Goal: Communication & Community: Answer question/provide support

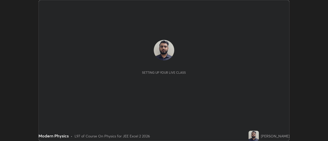
scroll to position [141, 328]
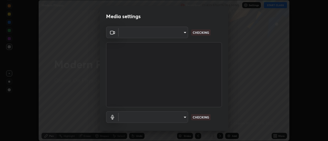
type input "f5b3656cd1dd35b39364a66cb12e0b92c55a6c1540bbf724d9531d61b52c8324"
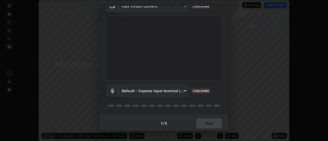
scroll to position [27, 0]
click at [183, 90] on body "Erase all Modern Physics Recording CLASS STARTS IN 5 MINS Settings START CLASS …" at bounding box center [164, 70] width 328 height 141
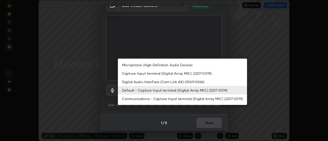
click at [210, 89] on li "Default - Capture Input terminal (Digital Array MIC) (2207:0019)" at bounding box center [182, 90] width 129 height 8
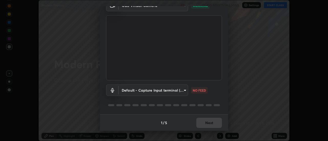
click at [185, 89] on body "Erase all Modern Physics Recording CLASS STARTS IN 5 MINS Settings START CLASS …" at bounding box center [164, 70] width 328 height 141
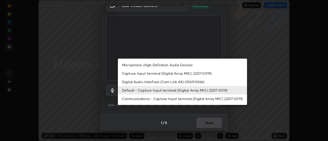
click at [186, 65] on li "Microphone (High Definition Audio Device)" at bounding box center [182, 65] width 129 height 8
type input "02d07a9ffe2f4036ef5236b4b390b7673555667e4505c513d277a30da7cc8494"
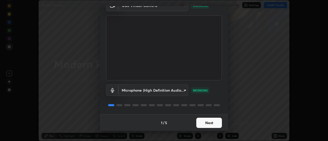
click at [213, 122] on button "Next" at bounding box center [210, 123] width 26 height 10
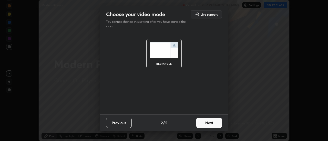
scroll to position [0, 0]
click at [215, 125] on button "Next" at bounding box center [210, 123] width 26 height 10
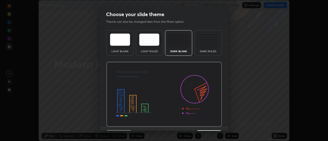
click at [217, 124] on img at bounding box center [164, 94] width 116 height 65
click at [219, 124] on img at bounding box center [164, 94] width 116 height 65
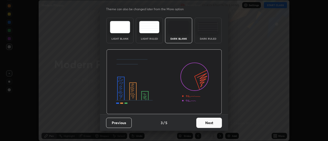
click at [216, 122] on button "Next" at bounding box center [210, 123] width 26 height 10
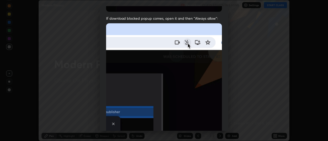
scroll to position [98, 0]
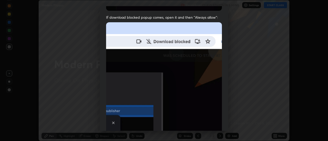
click at [202, 110] on img at bounding box center [164, 78] width 116 height 112
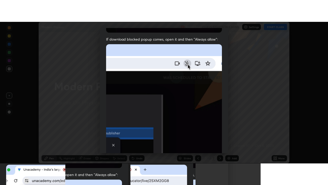
scroll to position [132, 0]
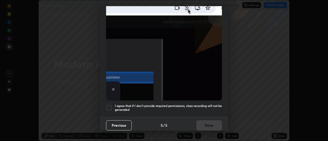
click at [217, 104] on h5 "I agree that if I don't provide required permissions, class recording will not …" at bounding box center [168, 108] width 107 height 8
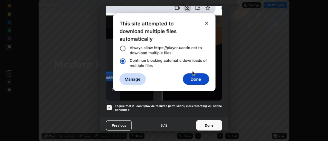
click at [214, 121] on button "Done" at bounding box center [210, 126] width 26 height 10
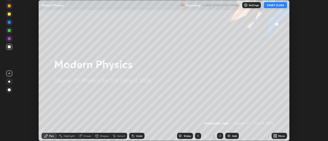
click at [280, 136] on div "More" at bounding box center [282, 136] width 6 height 3
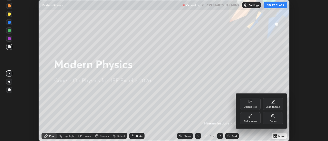
click at [253, 120] on div "Full screen" at bounding box center [250, 121] width 13 height 3
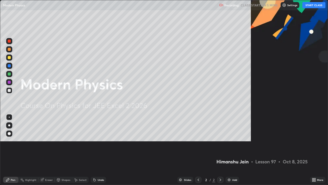
scroll to position [185, 328]
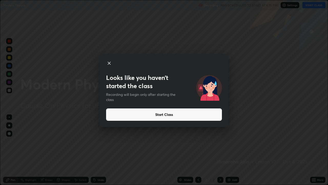
click at [131, 113] on button "Start Class" at bounding box center [164, 114] width 116 height 12
click at [186, 116] on button "Start Class" at bounding box center [164, 114] width 116 height 12
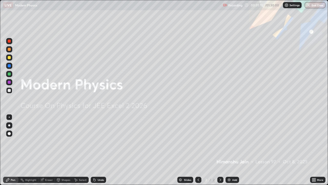
click at [234, 141] on div "Add" at bounding box center [234, 179] width 5 height 3
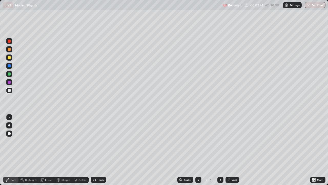
click at [100, 141] on div "Undo" at bounding box center [101, 179] width 6 height 3
click at [103, 141] on div "Undo" at bounding box center [101, 179] width 6 height 3
click at [101, 141] on div "Undo" at bounding box center [101, 179] width 6 height 3
click at [236, 141] on div "Add" at bounding box center [234, 179] width 5 height 3
click at [69, 141] on div "Shapes" at bounding box center [66, 179] width 9 height 3
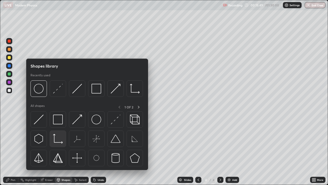
click at [58, 139] on img at bounding box center [58, 139] width 10 height 10
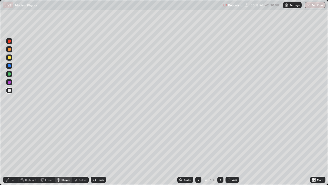
click at [65, 141] on div "Shapes" at bounding box center [66, 179] width 9 height 3
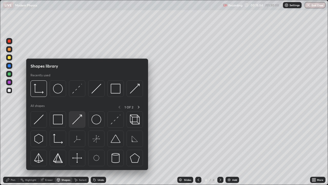
click at [78, 121] on img at bounding box center [77, 119] width 10 height 10
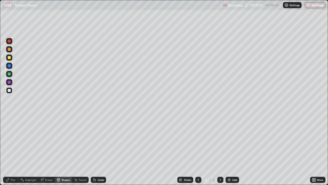
click at [11, 141] on div "Pen" at bounding box center [13, 179] width 5 height 3
click at [66, 141] on div "Shapes" at bounding box center [66, 179] width 9 height 3
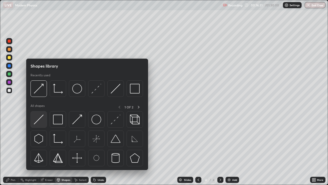
click at [43, 122] on img at bounding box center [39, 119] width 10 height 10
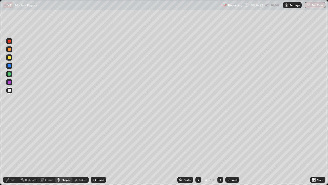
click at [9, 74] on div at bounding box center [9, 73] width 3 height 3
click at [100, 141] on div "Undo" at bounding box center [98, 180] width 15 height 6
click at [11, 141] on div "Pen" at bounding box center [13, 179] width 5 height 3
click at [49, 141] on div "Eraser" at bounding box center [49, 179] width 8 height 3
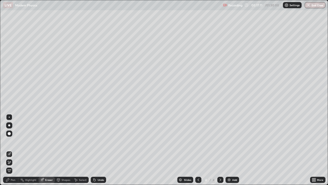
click at [64, 141] on div "Shapes" at bounding box center [66, 179] width 9 height 3
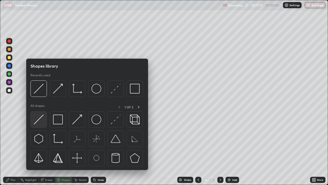
click at [41, 120] on img at bounding box center [39, 119] width 10 height 10
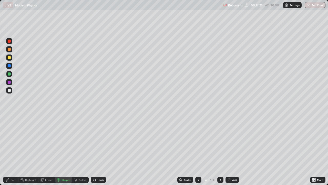
click at [13, 141] on div "Pen" at bounding box center [13, 179] width 5 height 3
click at [200, 141] on div at bounding box center [199, 180] width 6 height 6
click at [220, 141] on icon at bounding box center [221, 179] width 2 height 3
click at [12, 52] on div at bounding box center [9, 49] width 6 height 6
click at [231, 141] on div "Add" at bounding box center [233, 180] width 14 height 6
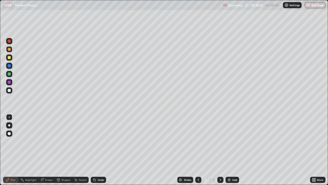
click at [104, 141] on div "Undo" at bounding box center [98, 180] width 15 height 6
click at [105, 141] on div "Undo" at bounding box center [98, 180] width 15 height 6
click at [101, 141] on div "Undo" at bounding box center [101, 179] width 6 height 3
click at [234, 141] on div "Add" at bounding box center [234, 179] width 5 height 3
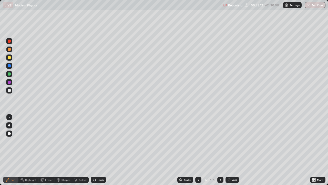
click at [102, 141] on div "Undo" at bounding box center [101, 179] width 6 height 3
click at [12, 91] on div at bounding box center [9, 90] width 6 height 6
click at [236, 141] on div "Add" at bounding box center [234, 179] width 5 height 3
click at [102, 141] on div "Undo" at bounding box center [101, 179] width 6 height 3
click at [104, 141] on div "Undo" at bounding box center [98, 180] width 15 height 6
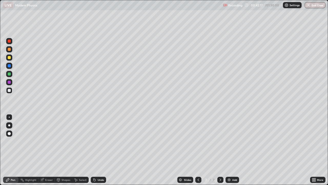
click at [102, 141] on div "Undo" at bounding box center [101, 179] width 6 height 3
click at [103, 141] on div "Undo" at bounding box center [101, 179] width 6 height 3
click at [100, 141] on div "Undo" at bounding box center [101, 179] width 6 height 3
click at [103, 141] on div "Undo" at bounding box center [101, 179] width 6 height 3
click at [234, 141] on div "Add" at bounding box center [234, 179] width 5 height 3
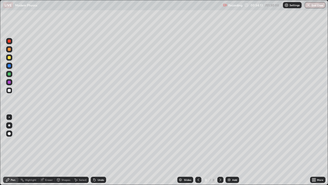
click at [100, 141] on div "Undo" at bounding box center [101, 179] width 6 height 3
click at [50, 141] on div "Eraser" at bounding box center [49, 179] width 8 height 3
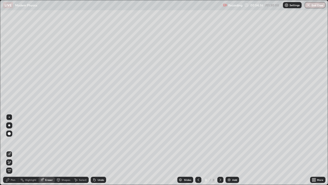
click at [17, 141] on div "Pen" at bounding box center [10, 180] width 15 height 6
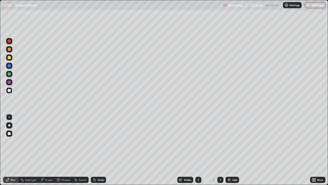
click at [103, 141] on div "Undo" at bounding box center [98, 180] width 15 height 6
click at [104, 141] on div "Undo" at bounding box center [98, 180] width 15 height 6
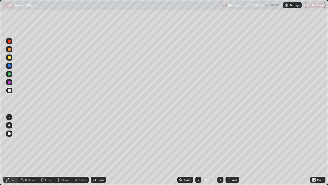
click at [104, 141] on div "Undo" at bounding box center [98, 180] width 15 height 6
click at [105, 141] on div "Undo" at bounding box center [98, 180] width 15 height 6
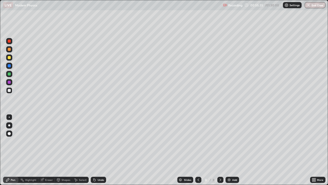
click at [105, 141] on div "Undo" at bounding box center [98, 180] width 15 height 6
click at [104, 141] on div "Undo" at bounding box center [98, 180] width 15 height 6
click at [233, 141] on div "Add" at bounding box center [234, 179] width 5 height 3
click at [235, 141] on div "Add" at bounding box center [234, 179] width 5 height 3
click at [100, 141] on div "Undo" at bounding box center [98, 180] width 15 height 6
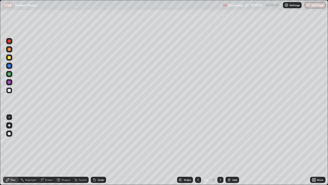
click at [99, 141] on div "Undo" at bounding box center [101, 179] width 6 height 3
click at [103, 141] on div "Undo" at bounding box center [98, 180] width 15 height 6
click at [166, 141] on div "Slides 10 / 10 Add" at bounding box center [208, 179] width 204 height 10
click at [100, 141] on div "Undo" at bounding box center [101, 179] width 6 height 3
click at [101, 141] on div "Undo" at bounding box center [101, 179] width 6 height 3
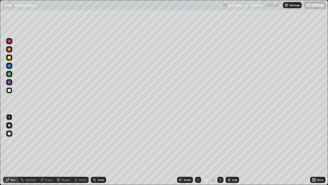
click at [232, 141] on div "Add" at bounding box center [234, 179] width 5 height 3
click at [198, 141] on div at bounding box center [199, 180] width 6 height 6
click at [220, 141] on icon at bounding box center [221, 180] width 4 height 4
click at [66, 141] on div "Shapes" at bounding box center [66, 179] width 9 height 3
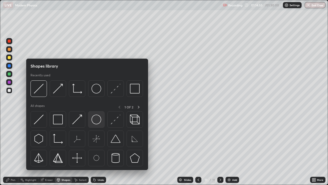
click at [98, 119] on img at bounding box center [97, 119] width 10 height 10
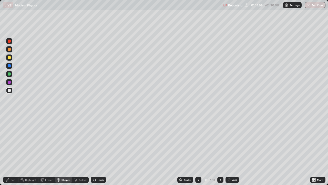
click at [83, 141] on div "Select" at bounding box center [83, 179] width 8 height 3
click at [102, 141] on div "Undo" at bounding box center [101, 179] width 6 height 3
click at [85, 141] on div "Select" at bounding box center [83, 179] width 8 height 3
click at [67, 141] on div "Shapes" at bounding box center [66, 179] width 9 height 3
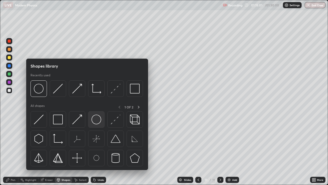
click at [101, 120] on img at bounding box center [97, 119] width 10 height 10
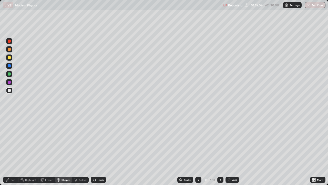
click at [11, 141] on div "Pen" at bounding box center [13, 179] width 5 height 3
click at [68, 141] on div "Shapes" at bounding box center [66, 179] width 9 height 3
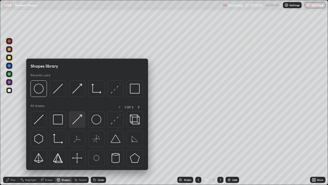
click at [80, 119] on img at bounding box center [77, 119] width 10 height 10
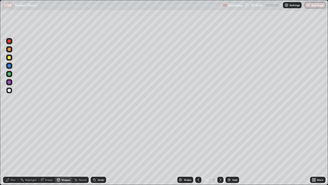
click at [13, 141] on div "Pen" at bounding box center [10, 180] width 15 height 6
click at [102, 141] on div "Undo" at bounding box center [101, 179] width 6 height 3
click at [48, 141] on div "Eraser" at bounding box center [49, 179] width 8 height 3
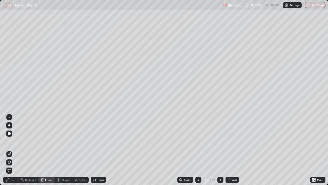
click at [14, 141] on div "Pen" at bounding box center [13, 179] width 5 height 3
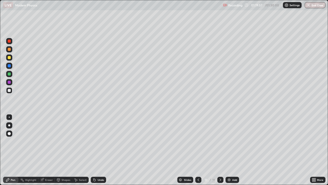
click at [100, 141] on div "Undo" at bounding box center [101, 179] width 6 height 3
click at [235, 141] on div "Add" at bounding box center [234, 179] width 5 height 3
click at [318, 5] on button "End Class" at bounding box center [316, 5] width 20 height 6
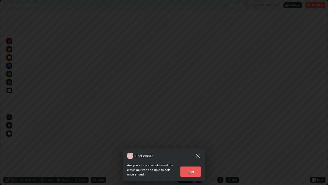
click at [196, 141] on button "End" at bounding box center [191, 171] width 21 height 10
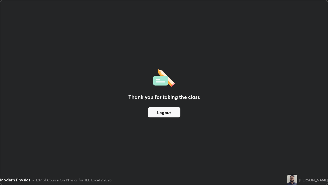
click at [168, 112] on button "Logout" at bounding box center [164, 112] width 33 height 10
